Goal: Transaction & Acquisition: Book appointment/travel/reservation

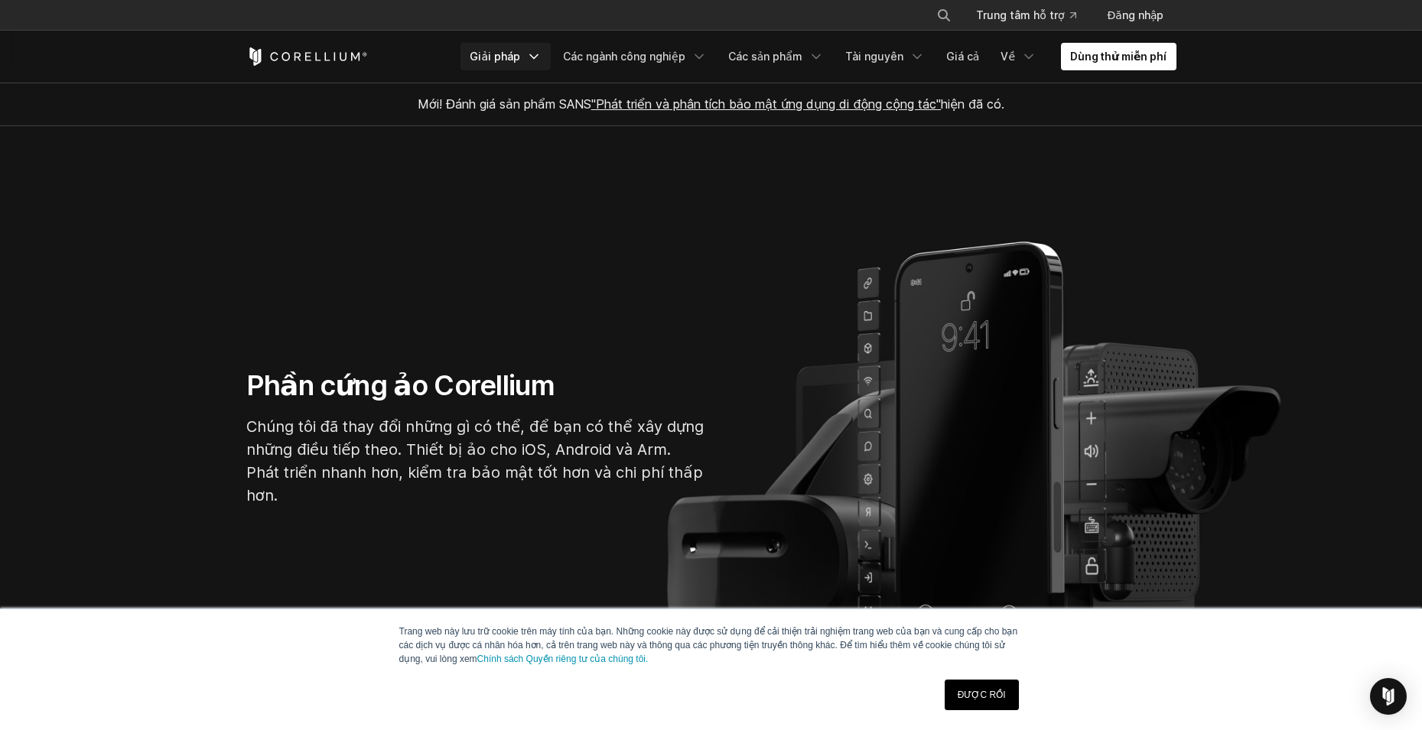
click at [508, 52] on font "Giải pháp" at bounding box center [495, 56] width 50 height 13
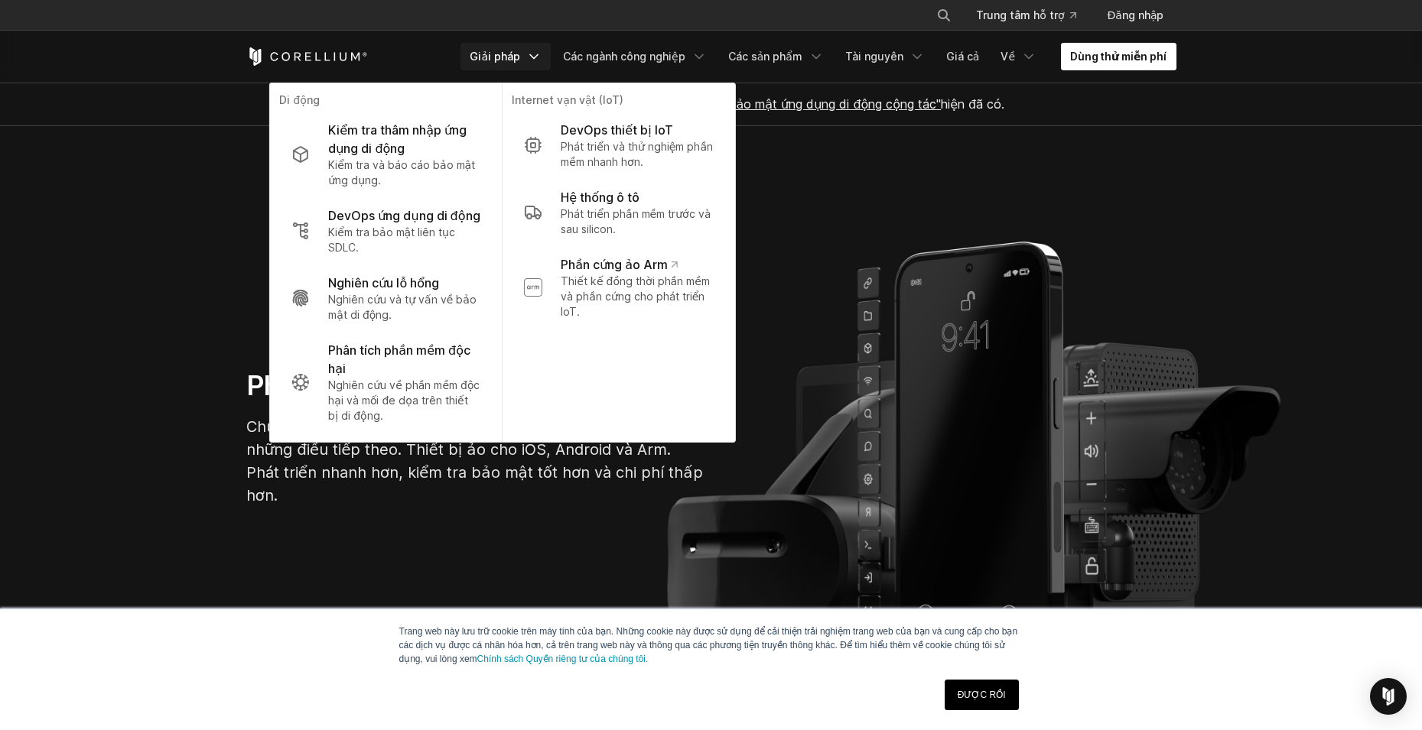
click at [1110, 48] on link "Dùng thử miễn phí" at bounding box center [1118, 57] width 115 height 28
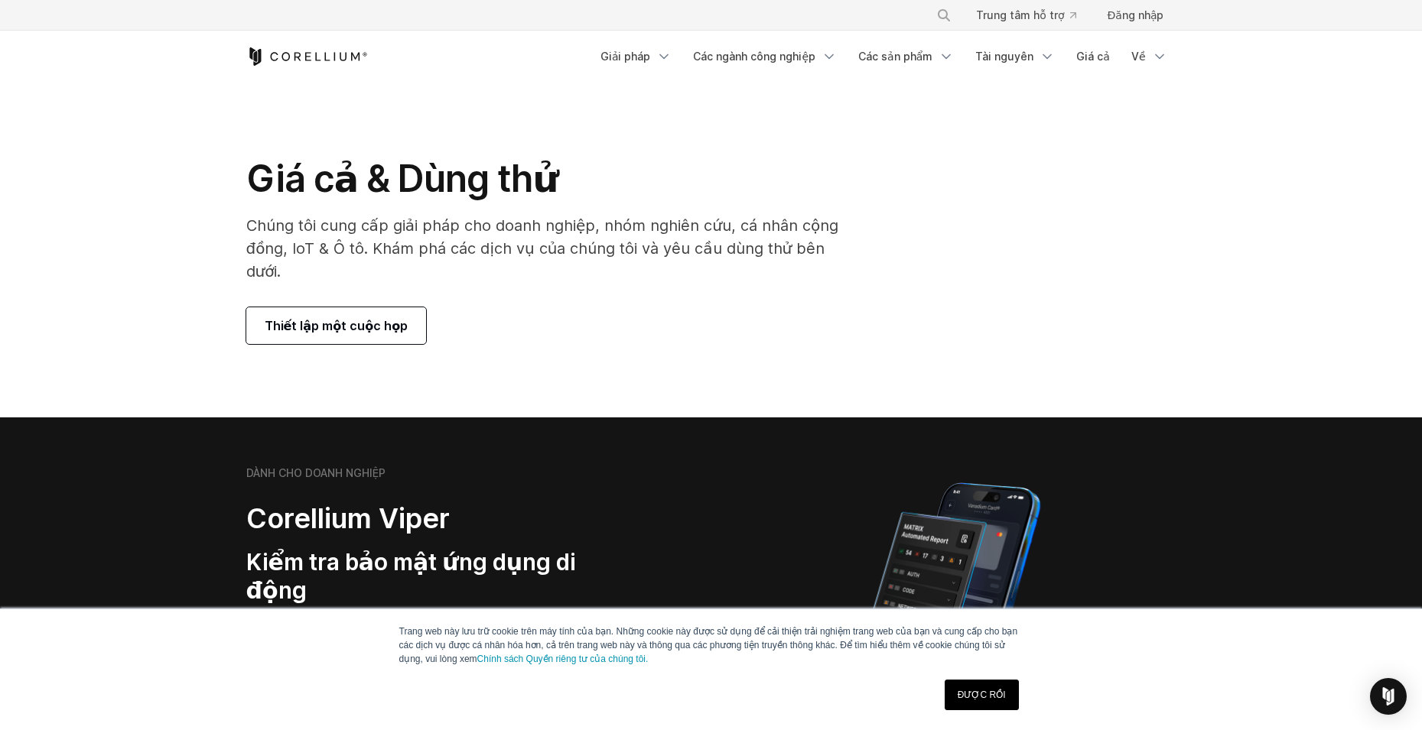
click at [452, 429] on section "DÀNH CHO DOANH NGHIỆP Corellium Viper Kiểm tra bảo mật ứng dụng di động Các nhó…" at bounding box center [711, 610] width 1422 height 384
click at [363, 318] on font "Thiết lập một cuộc họp" at bounding box center [337, 325] width 144 height 15
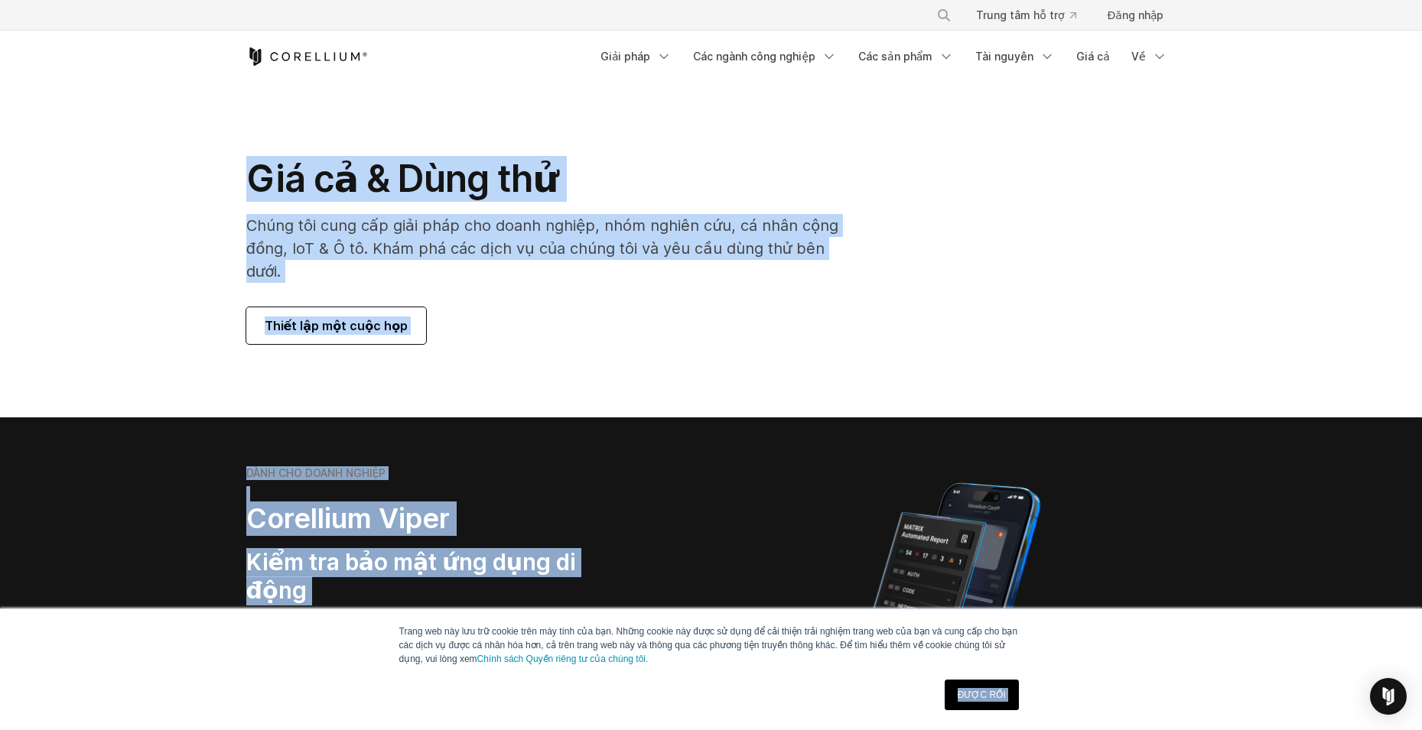
drag, startPoint x: 941, startPoint y: 601, endPoint x: 954, endPoint y: 704, distance: 104.2
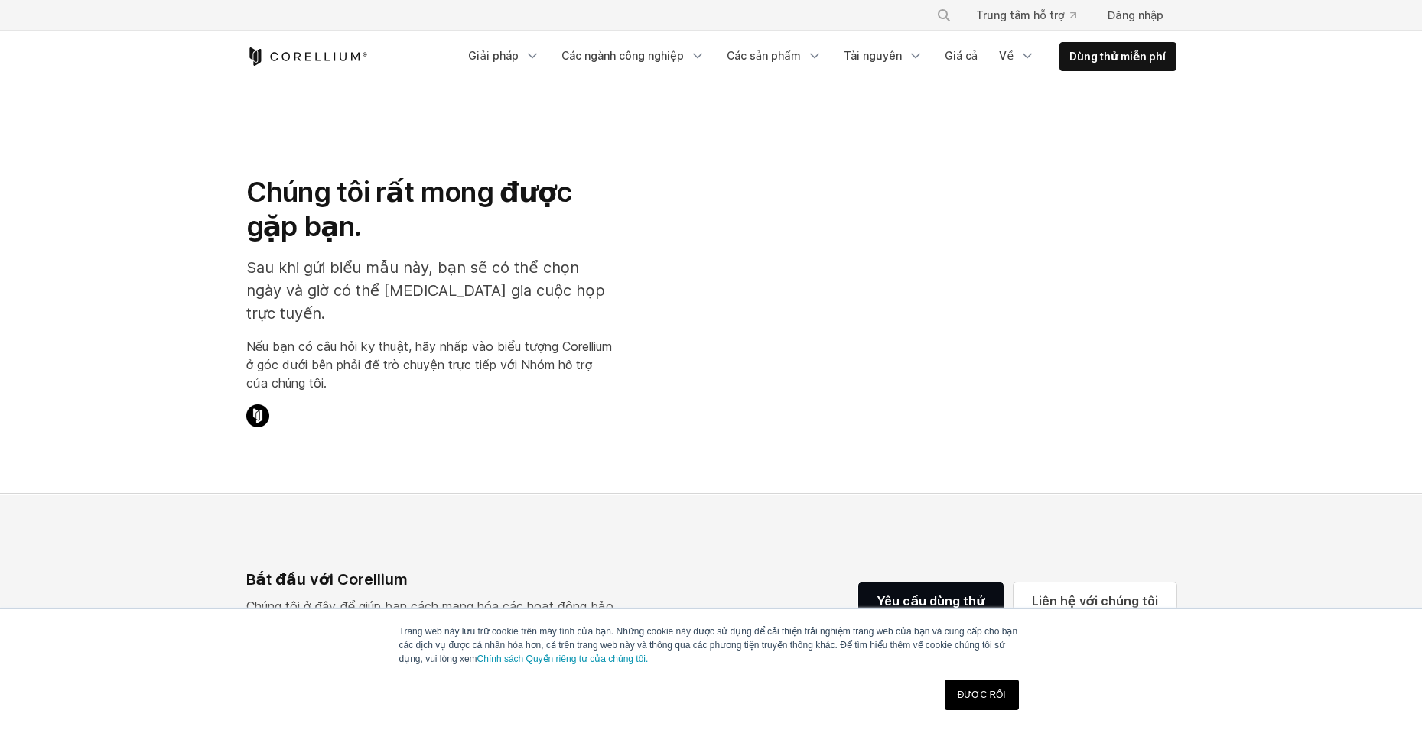
select select "**"
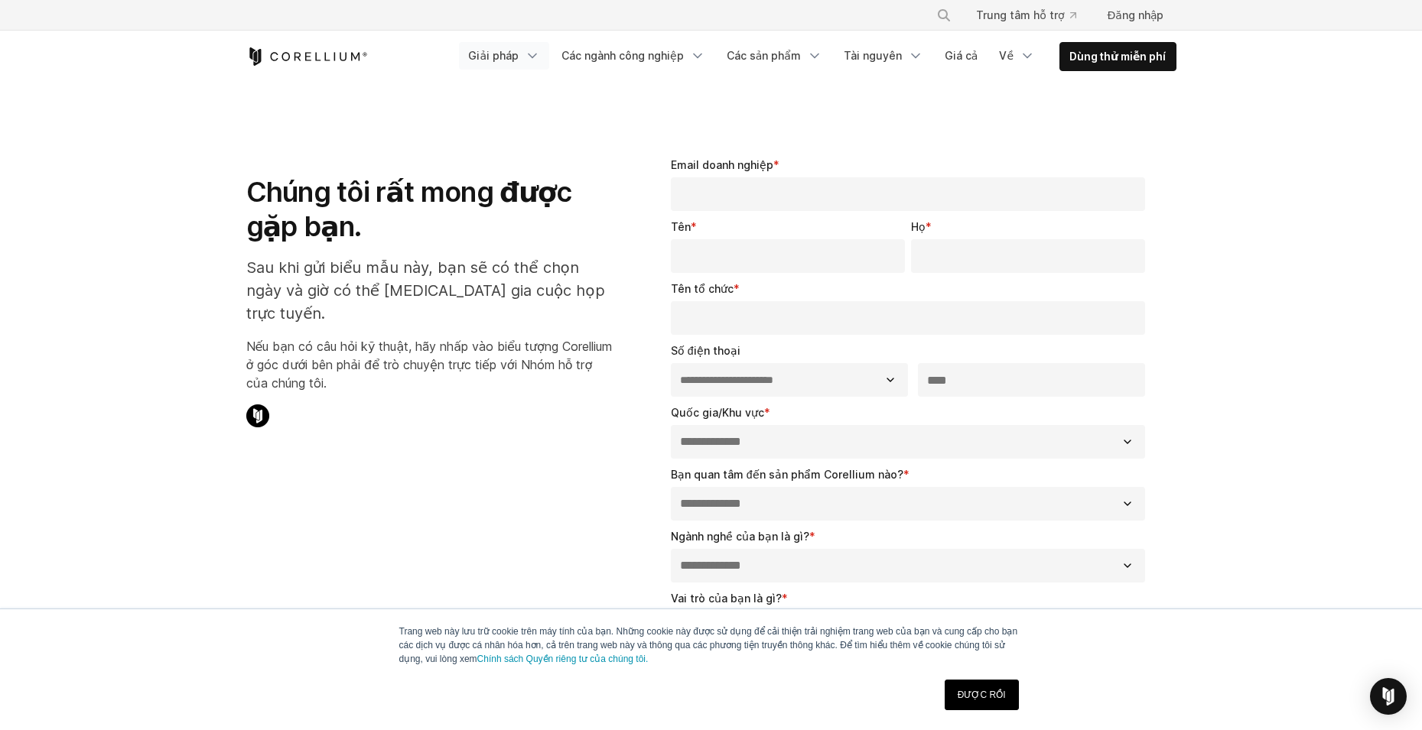
click at [519, 50] on font "Giải pháp" at bounding box center [493, 55] width 50 height 13
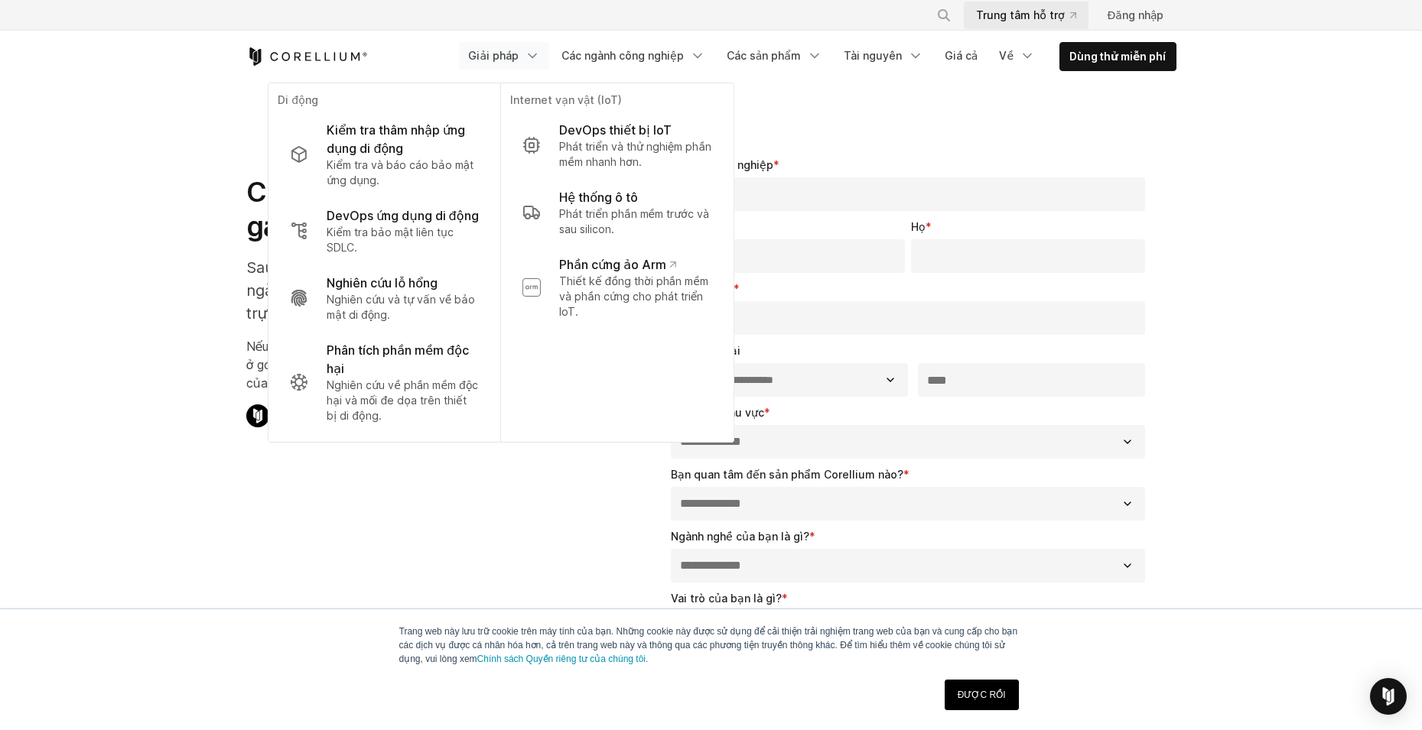
click at [1045, 15] on font "Trung tâm hỗ trợ" at bounding box center [1020, 14] width 88 height 13
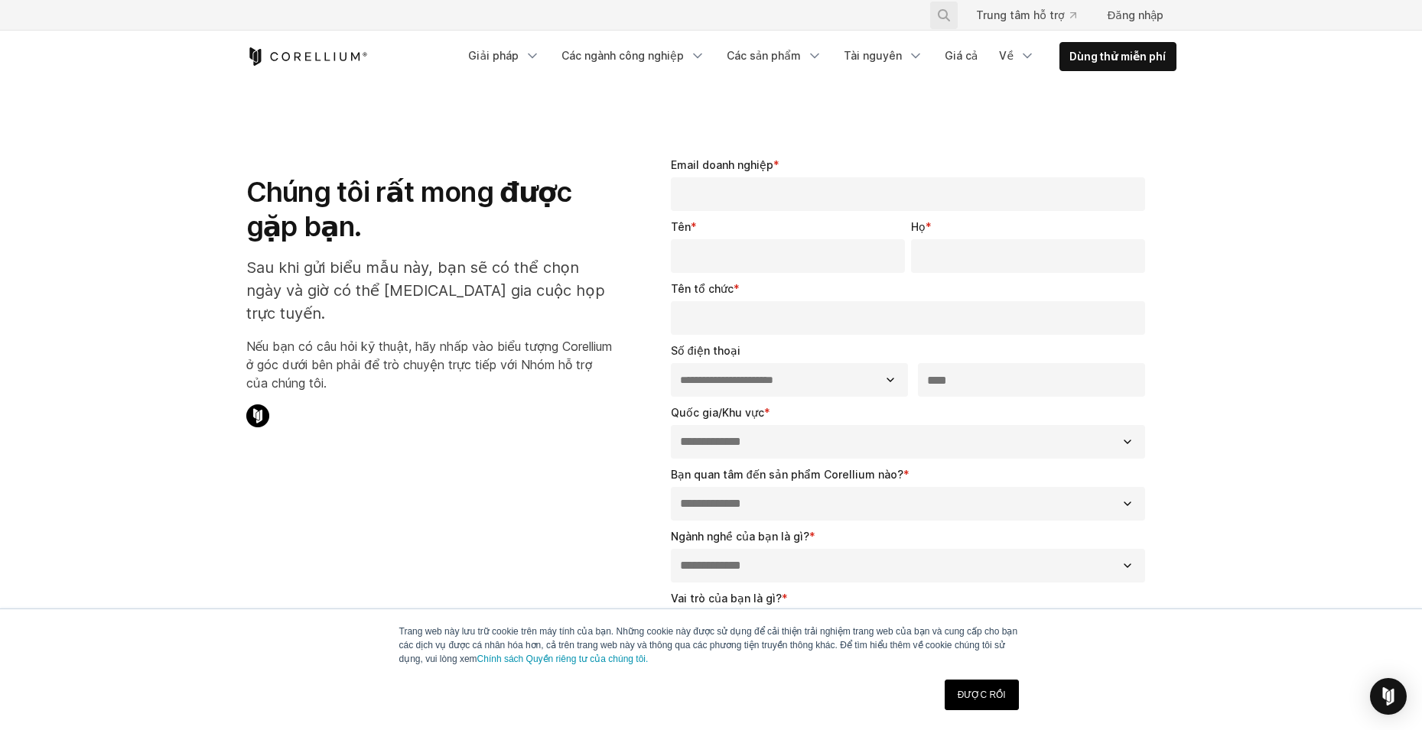
click at [947, 13] on icon "Tìm kiếm" at bounding box center [944, 15] width 12 height 12
